Goal: Task Accomplishment & Management: Use online tool/utility

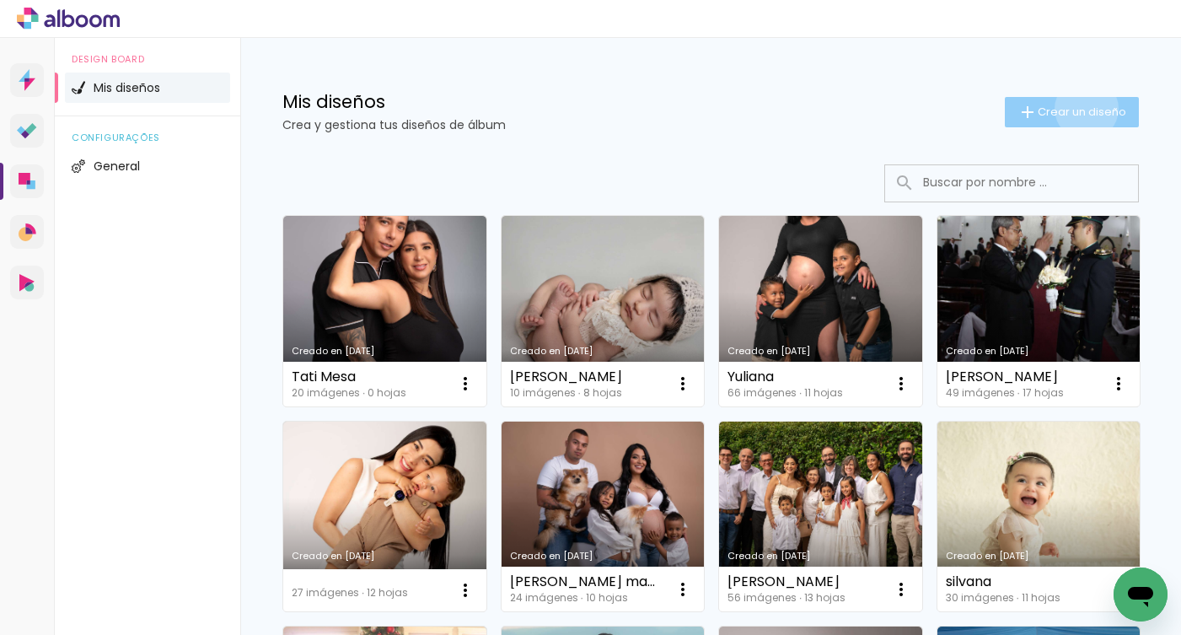
click at [1073, 109] on span "Crear un diseño" at bounding box center [1082, 111] width 89 height 11
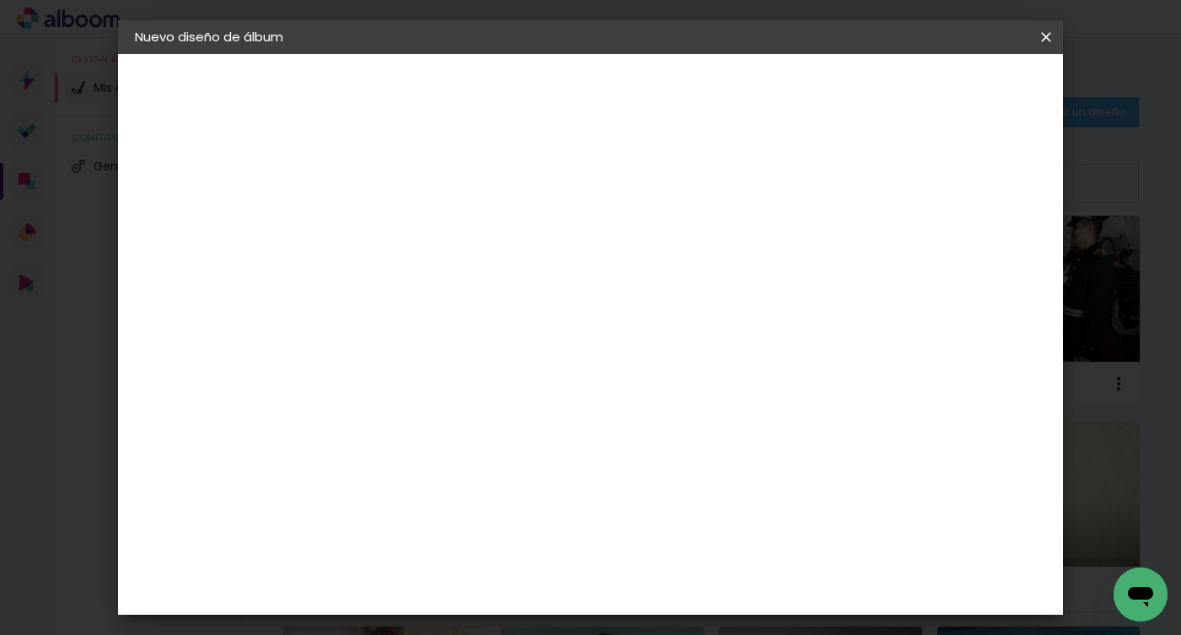
click at [411, 232] on input at bounding box center [411, 226] width 0 height 26
type input "Camila maternidad"
type paper-input "Camila maternidad"
click at [0, 0] on slot "Avanzar" at bounding box center [0, 0] width 0 height 0
click at [698, 270] on paper-item "Tamaño libre" at bounding box center [620, 256] width 158 height 37
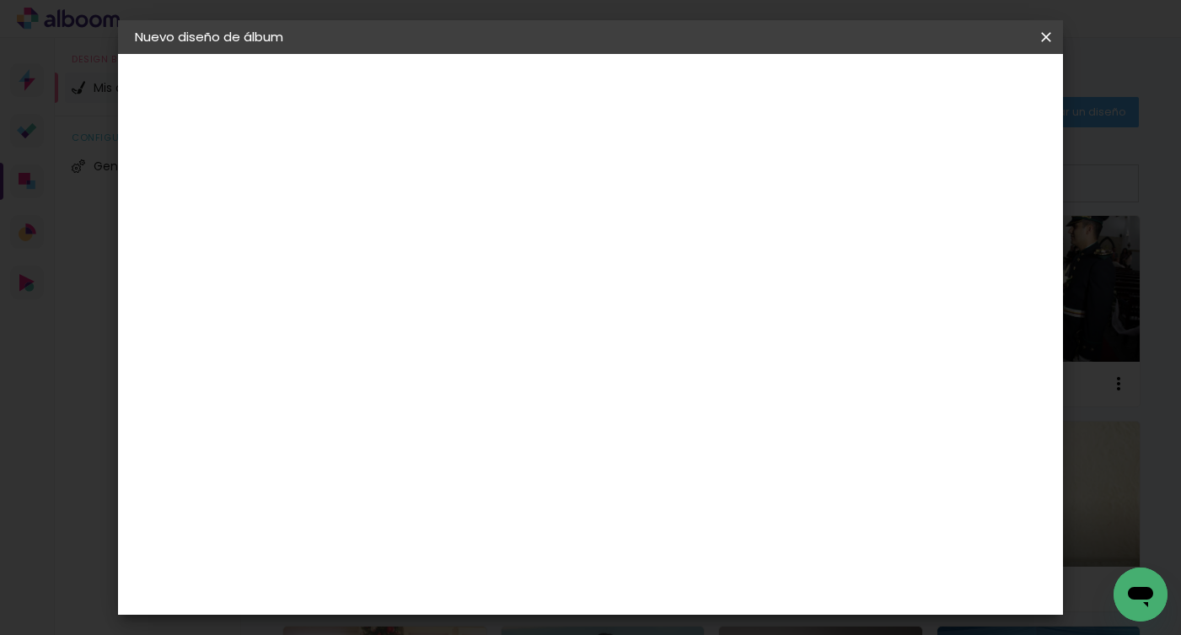
click at [0, 0] on slot "Avanzar" at bounding box center [0, 0] width 0 height 0
click at [692, 474] on input "60" at bounding box center [683, 468] width 44 height 25
click at [684, 473] on input "60" at bounding box center [683, 468] width 44 height 25
type input "40"
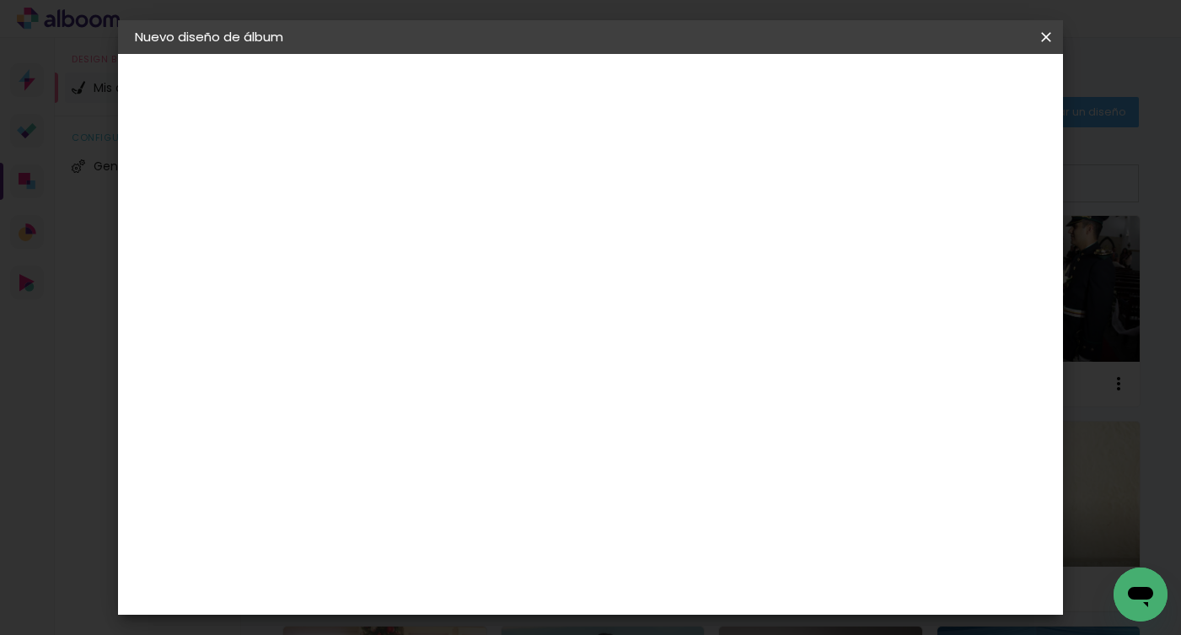
type paper-input "40"
click at [924, 102] on paper-button "Empezar diseño" at bounding box center [860, 89] width 127 height 29
